Goal: Complete application form: Complete application form

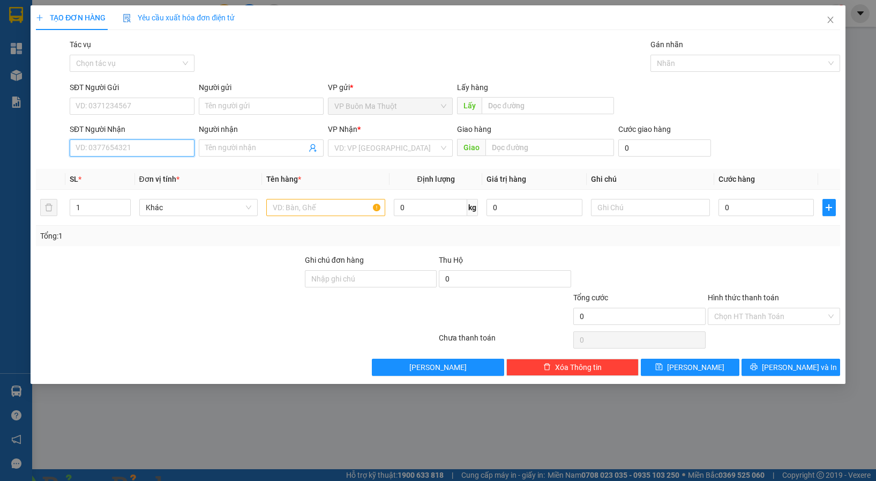
click at [138, 149] on input "SĐT Người Nhận" at bounding box center [132, 147] width 125 height 17
type input "0987063509"
click at [382, 149] on input "search" at bounding box center [386, 148] width 104 height 16
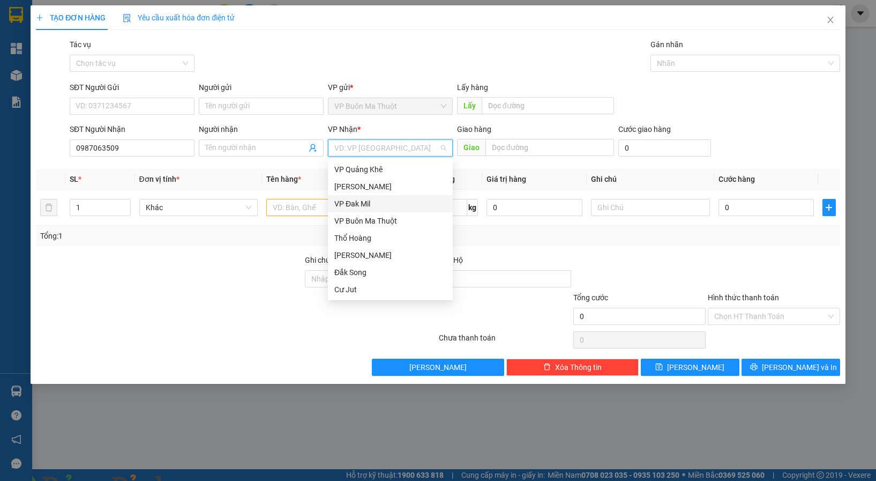
click at [386, 209] on div "VP Đak Mil" at bounding box center [390, 204] width 112 height 12
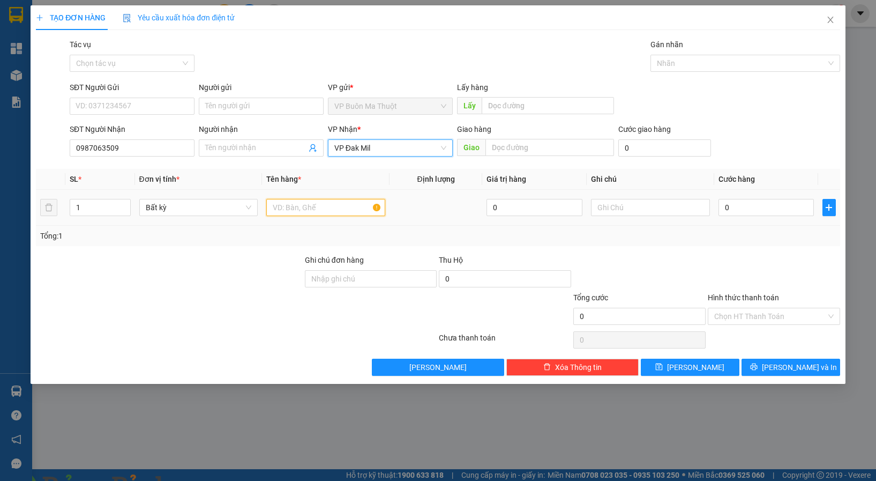
click at [311, 212] on input "text" at bounding box center [325, 207] width 119 height 17
paste input "â"
type input "cân"
click at [764, 211] on input "0" at bounding box center [767, 207] width 96 height 17
type input "5"
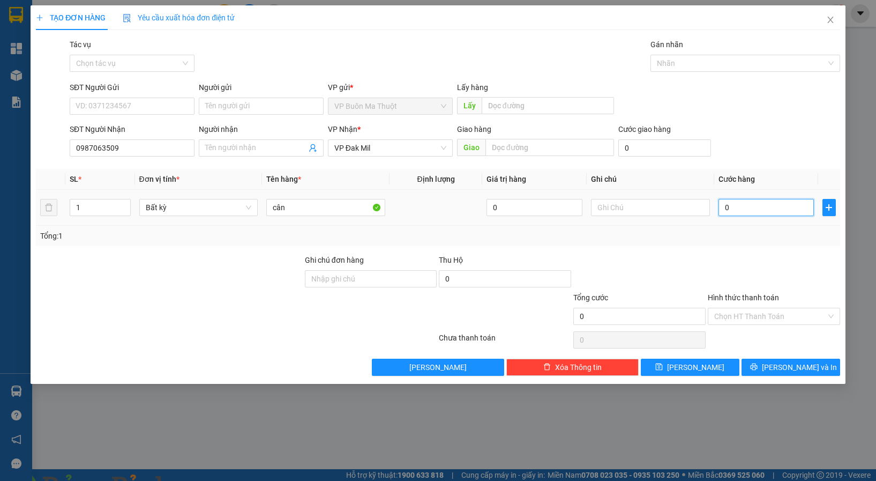
type input "5"
type input "50"
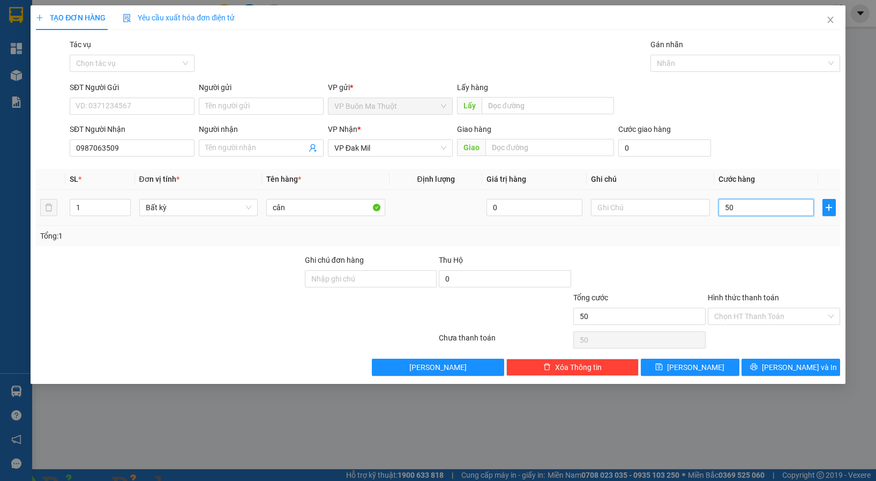
type input "500"
type input "5.000"
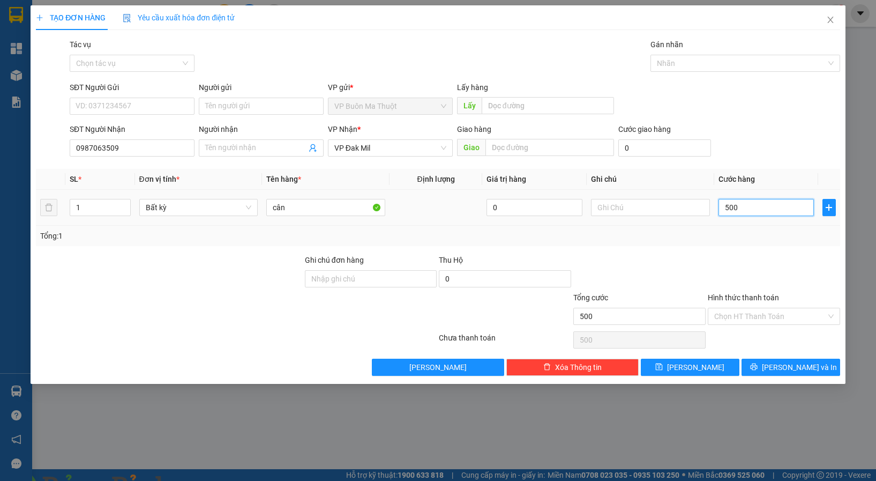
type input "5.000"
type input "50.000"
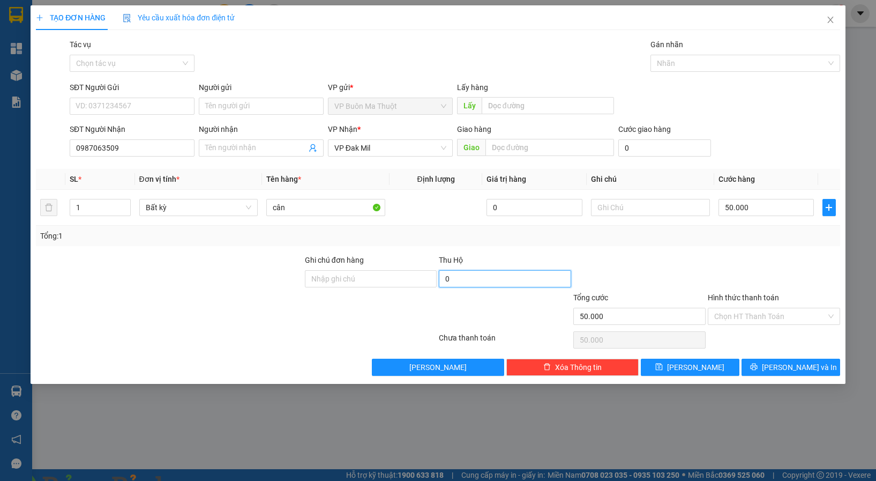
click at [486, 275] on input "0" at bounding box center [505, 278] width 132 height 17
type input "4.500.000"
click at [686, 370] on button "[PERSON_NAME]" at bounding box center [690, 366] width 99 height 17
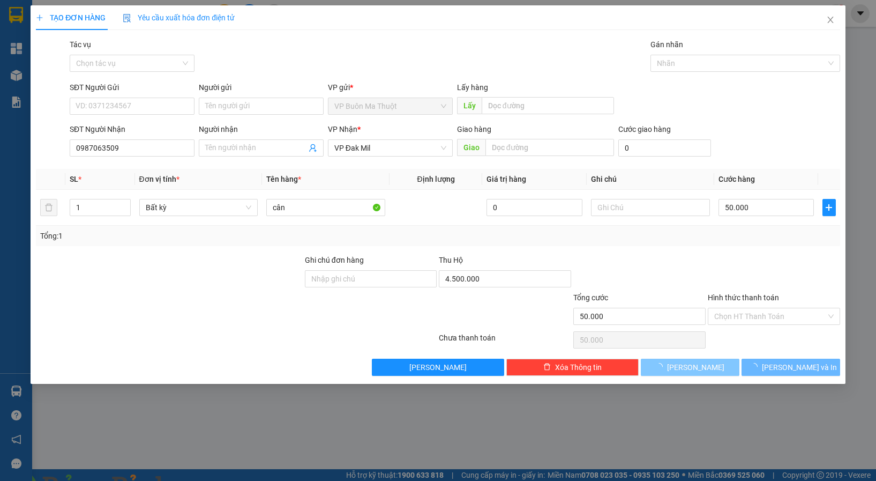
type input "0"
